Goal: Information Seeking & Learning: Understand process/instructions

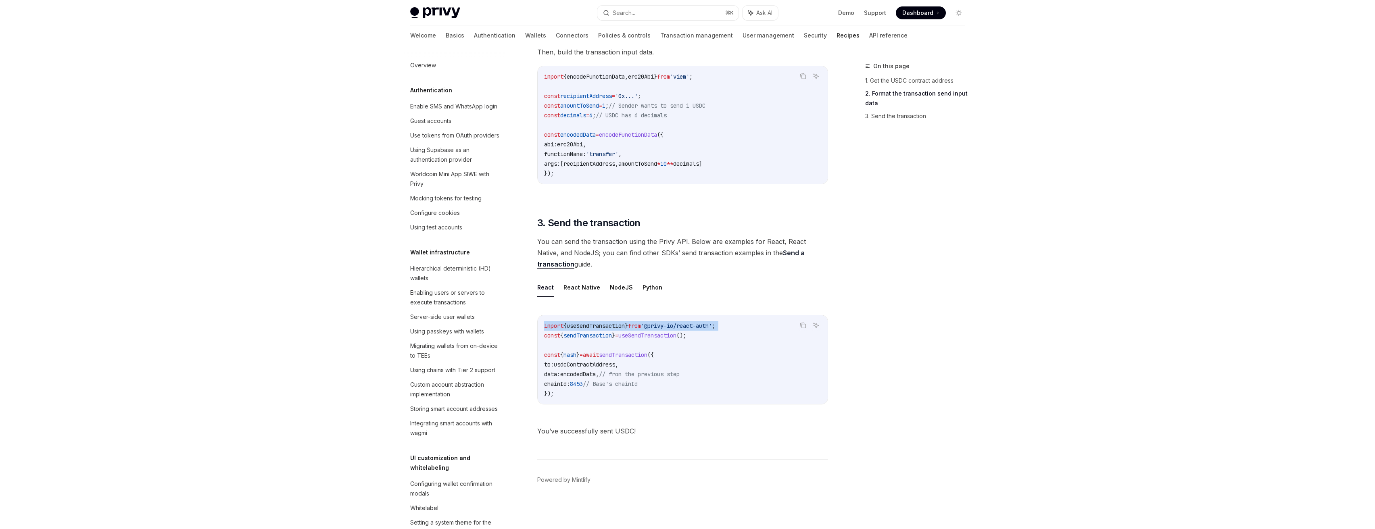
scroll to position [285, 0]
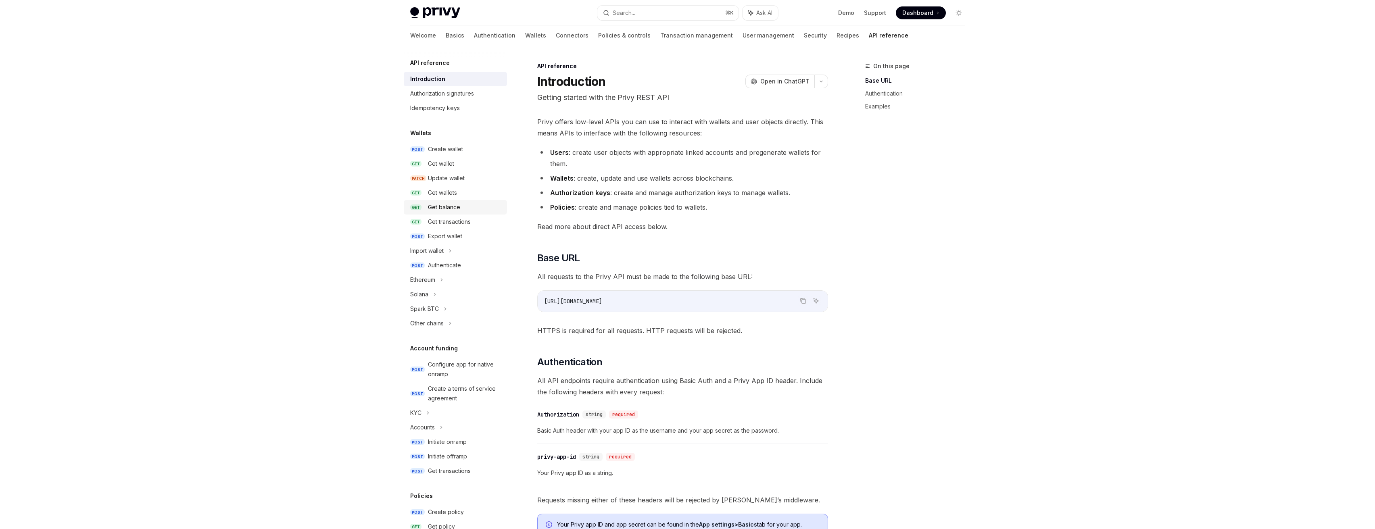
click at [425, 210] on link "GET Get balance" at bounding box center [455, 207] width 103 height 15
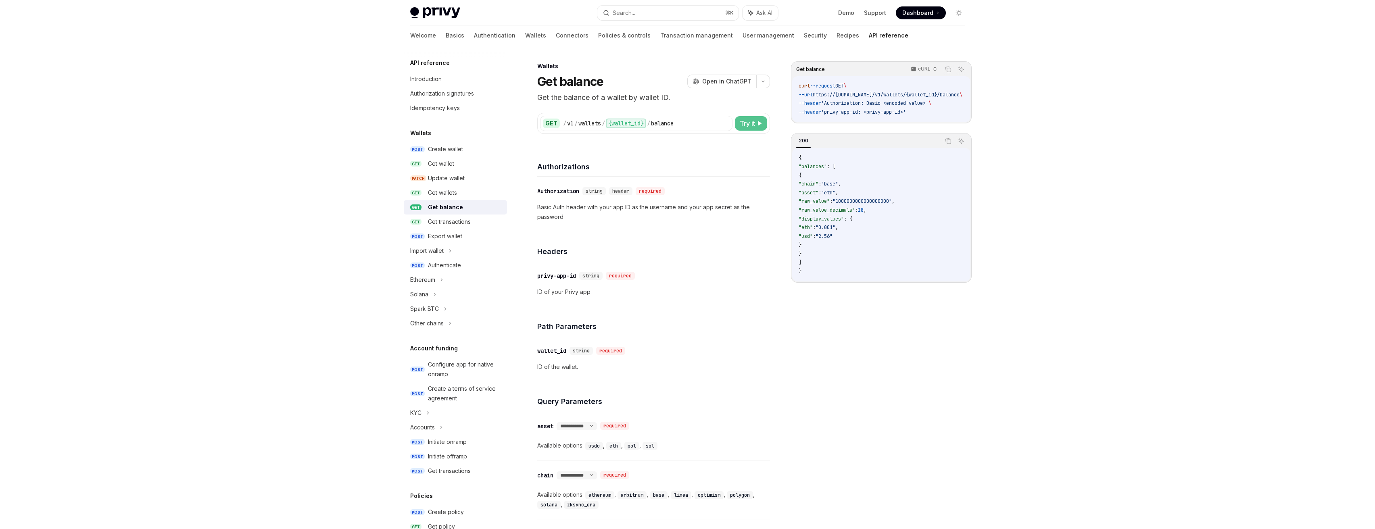
click at [751, 125] on span "Try it" at bounding box center [747, 124] width 15 height 10
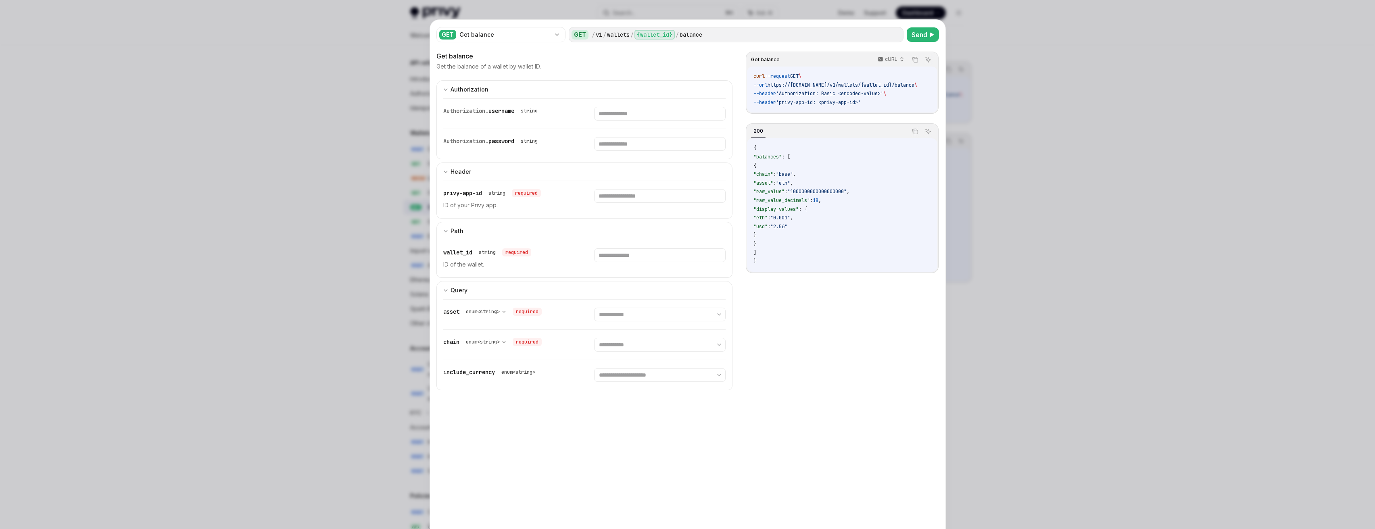
click at [1165, 194] on div at bounding box center [687, 264] width 1375 height 529
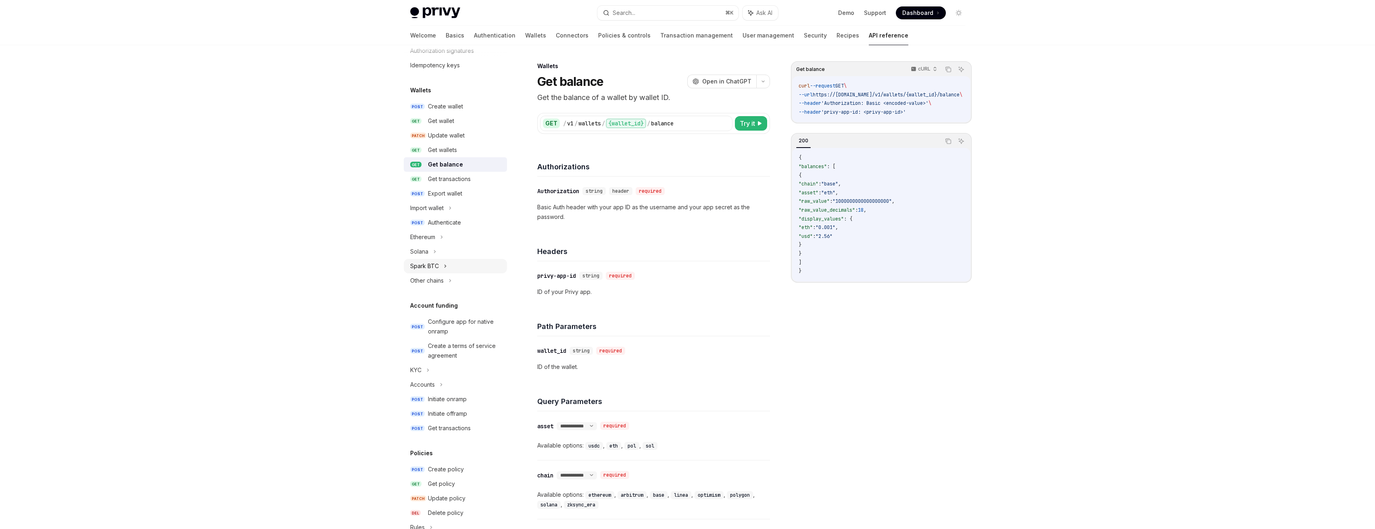
scroll to position [49, 0]
click at [478, 381] on div "Accounts" at bounding box center [455, 379] width 103 height 15
type textarea "*"
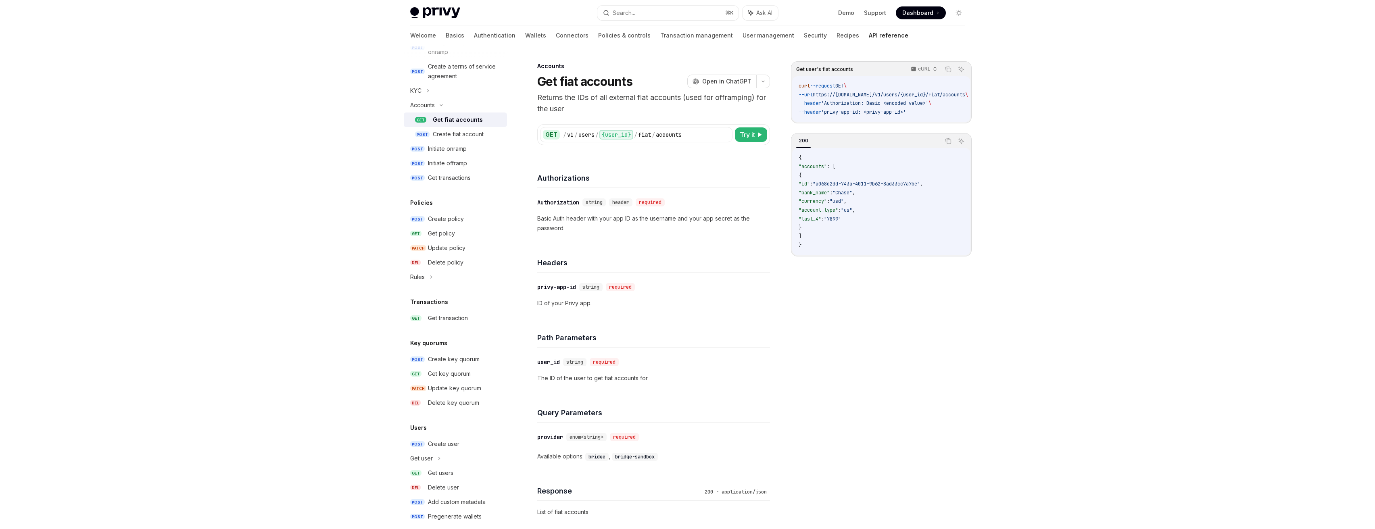
scroll to position [333, 0]
